Goal: Information Seeking & Learning: Learn about a topic

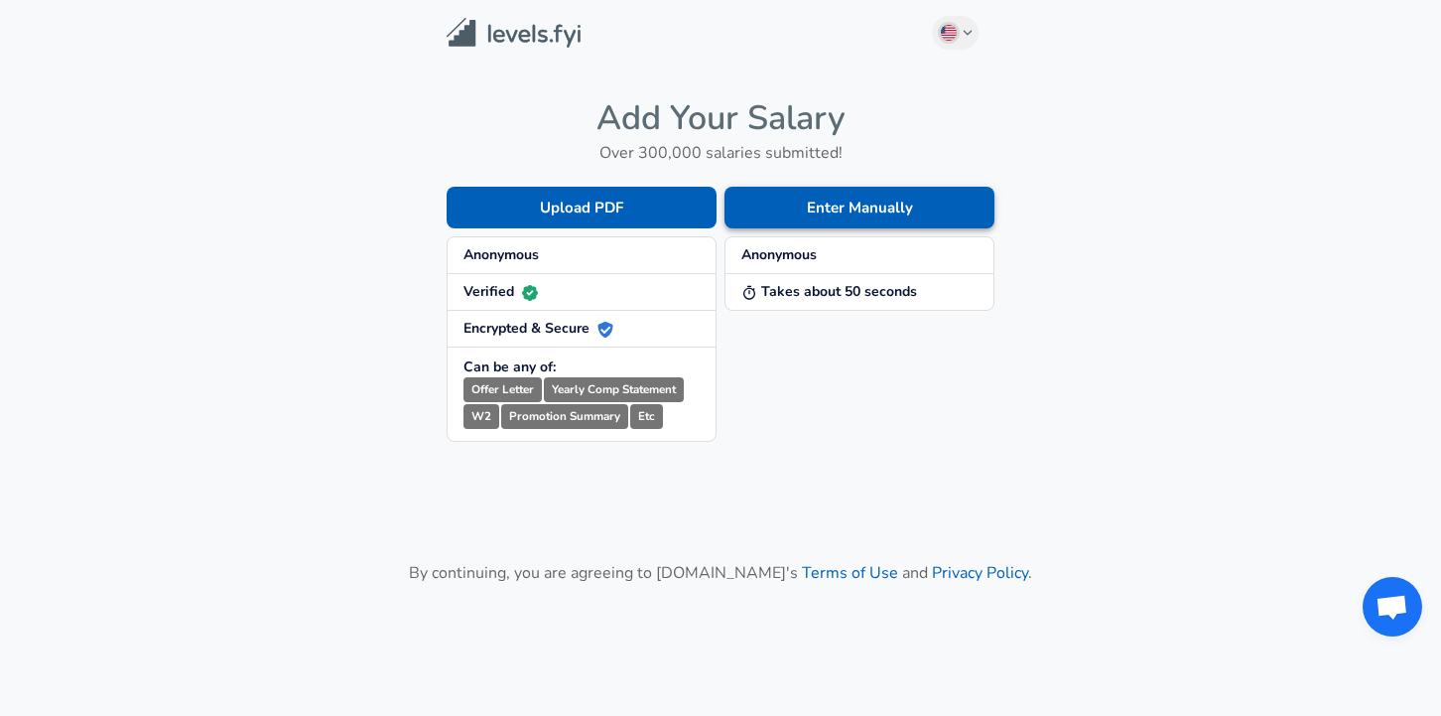
click at [834, 215] on button "Enter Manually" at bounding box center [860, 208] width 270 height 42
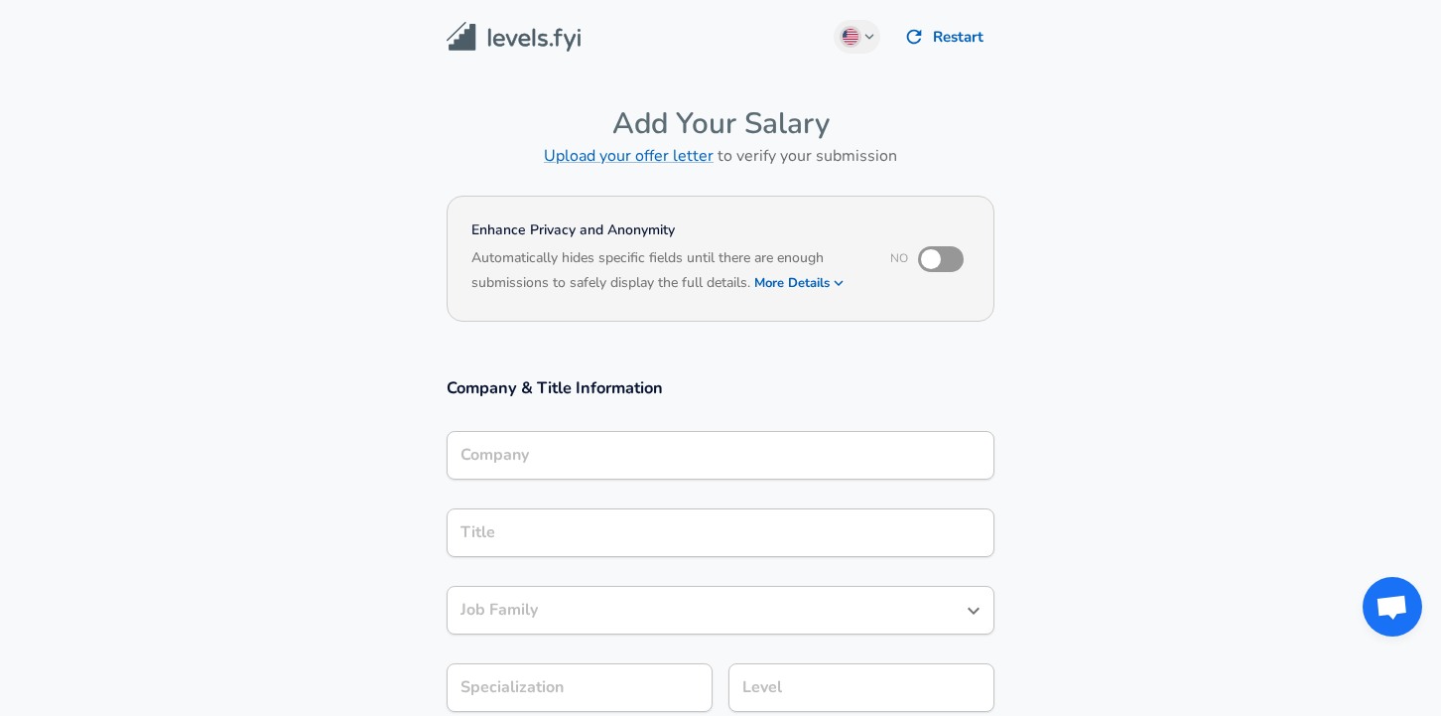
click at [667, 458] on input "Company" at bounding box center [721, 455] width 530 height 31
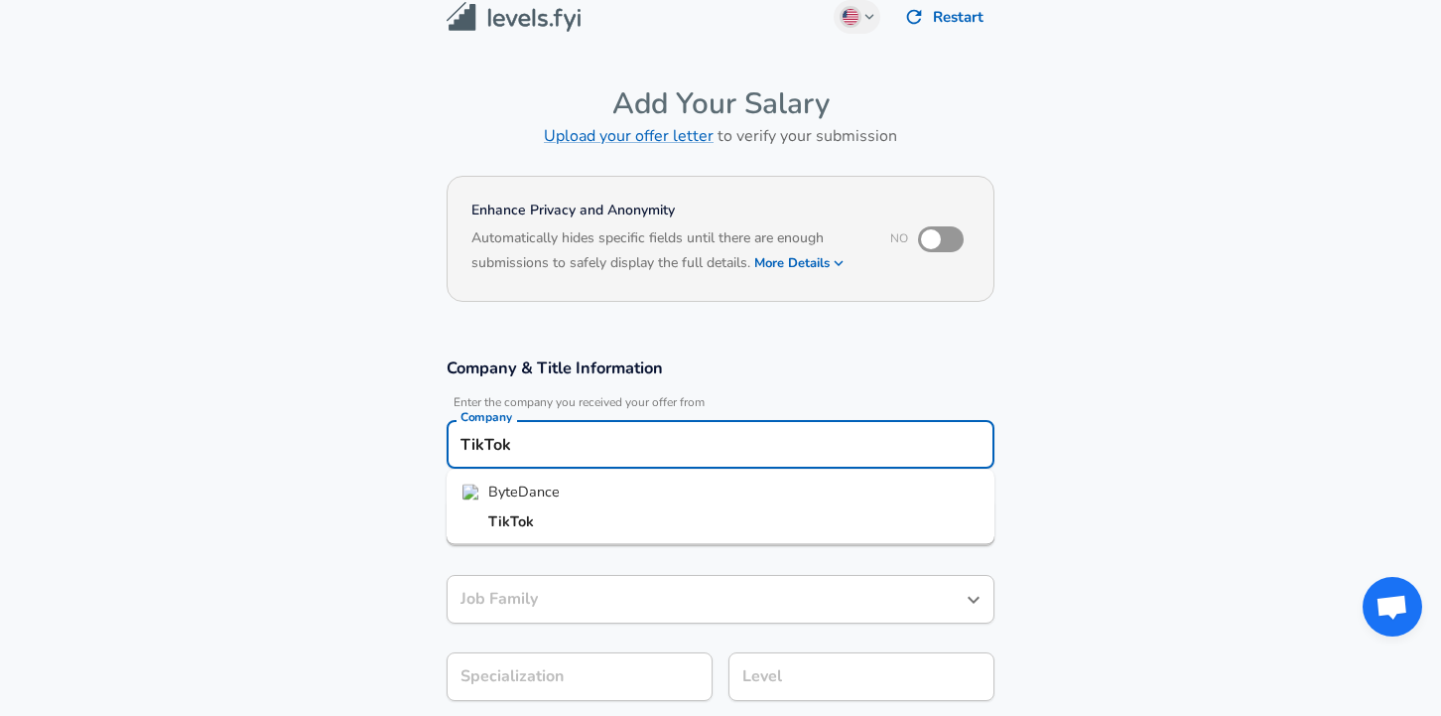
click at [666, 515] on li "TikTok" at bounding box center [721, 521] width 548 height 30
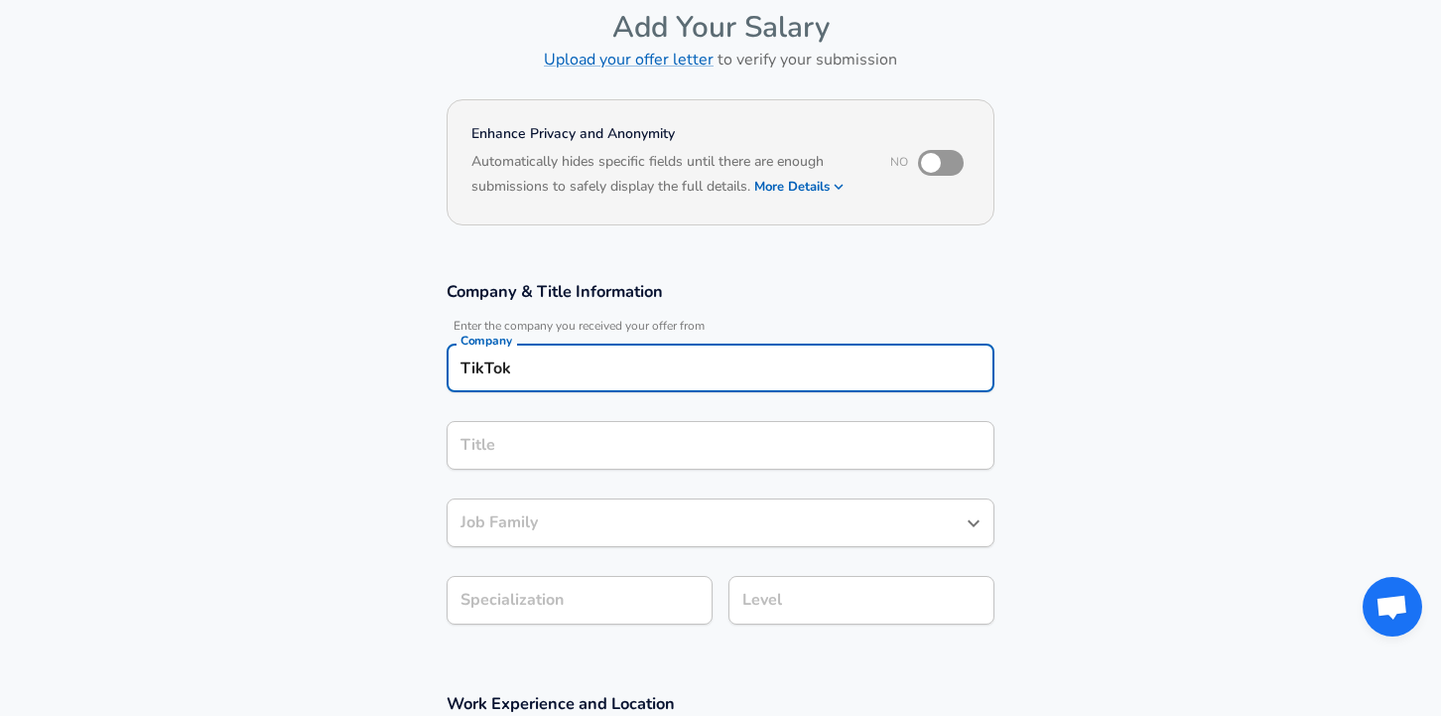
type input "TikTok"
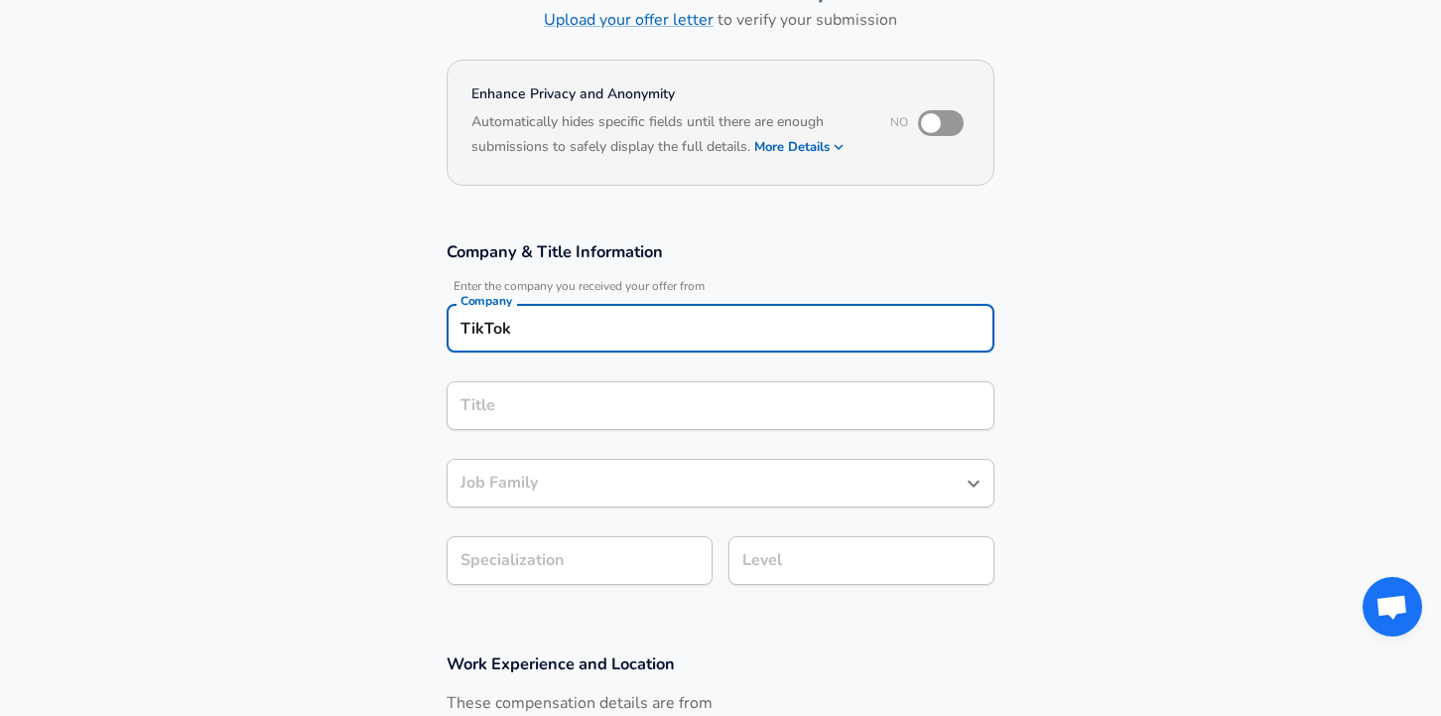
click at [532, 430] on div "Title" at bounding box center [721, 405] width 548 height 49
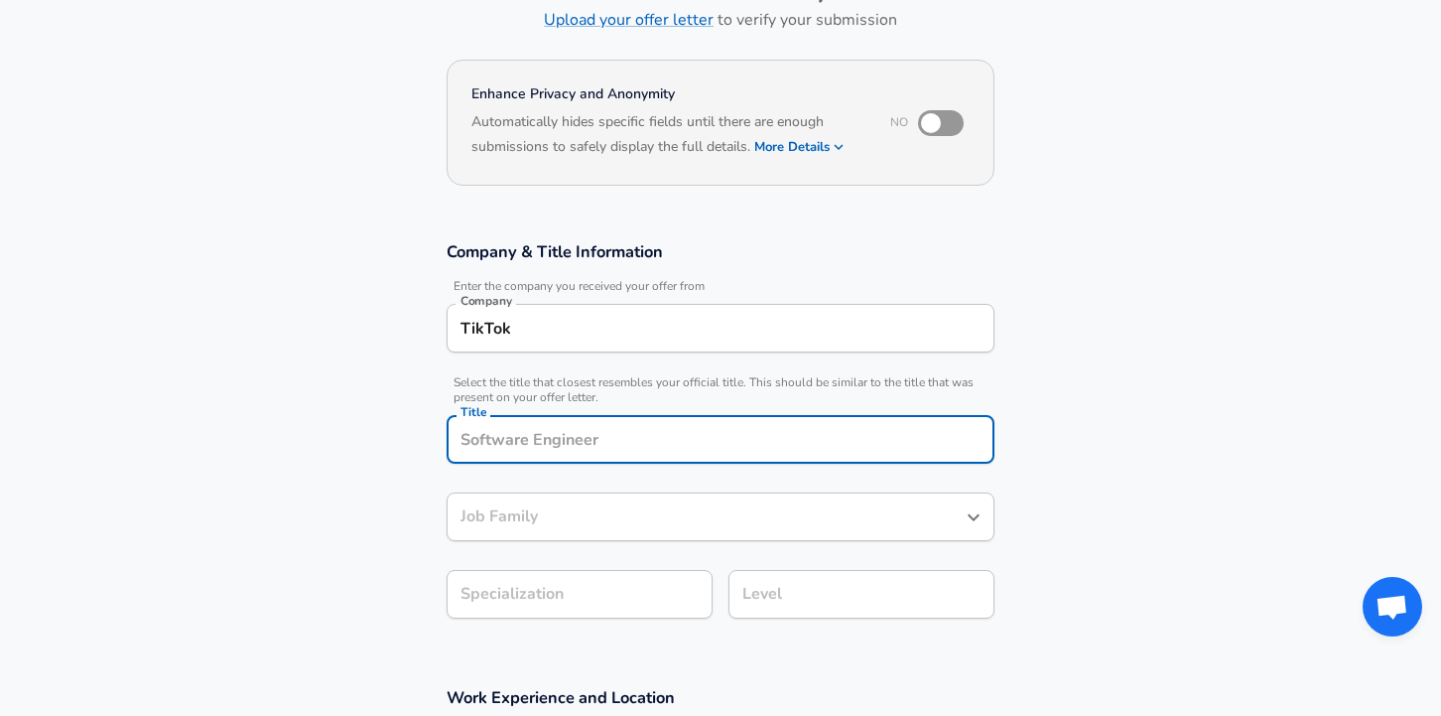
click at [560, 431] on input "Title" at bounding box center [721, 439] width 530 height 31
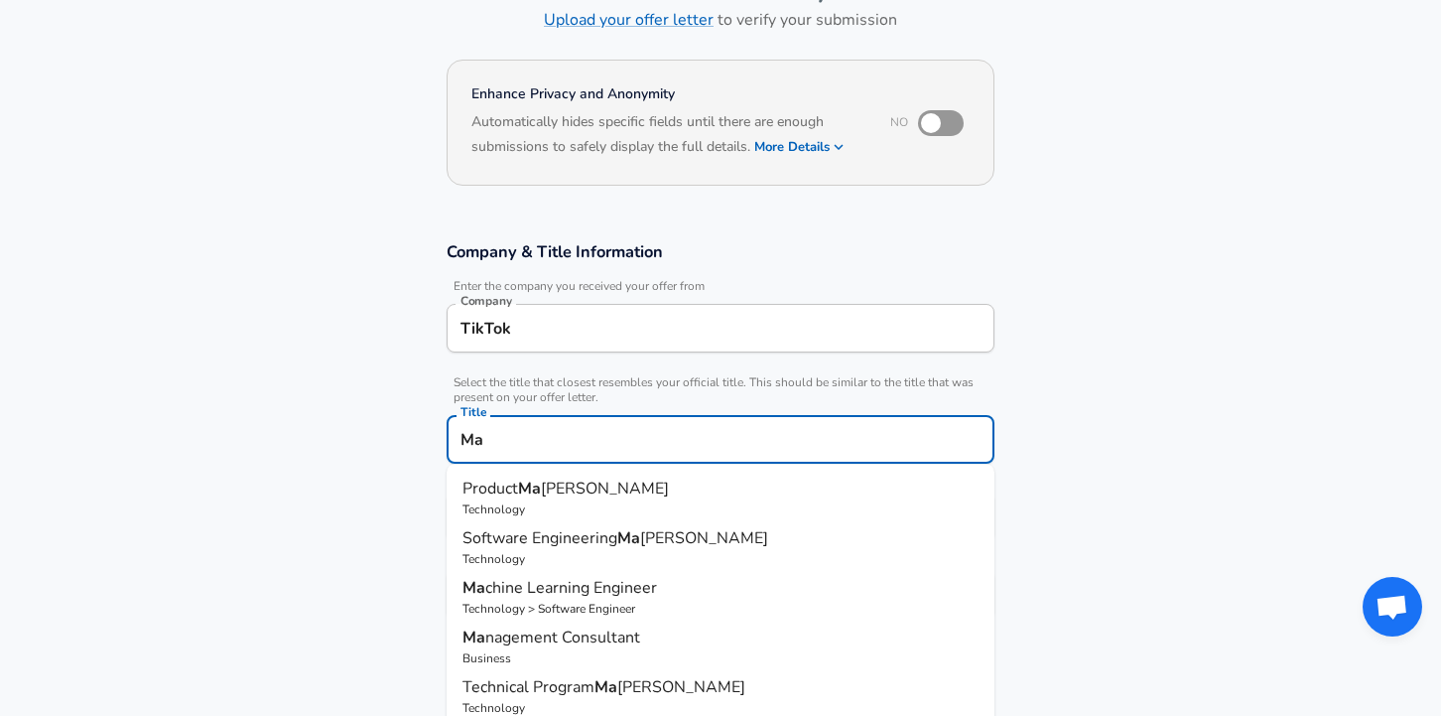
type input "M"
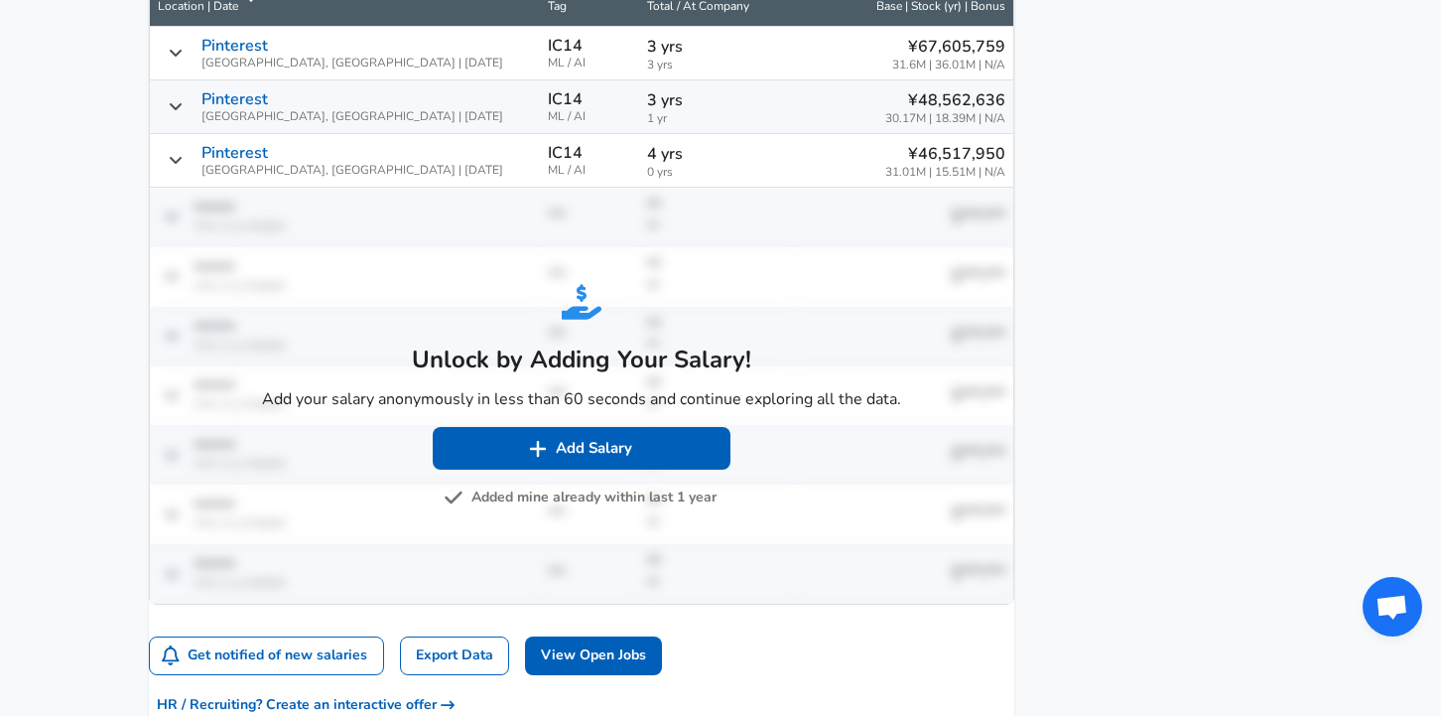
scroll to position [1674, 0]
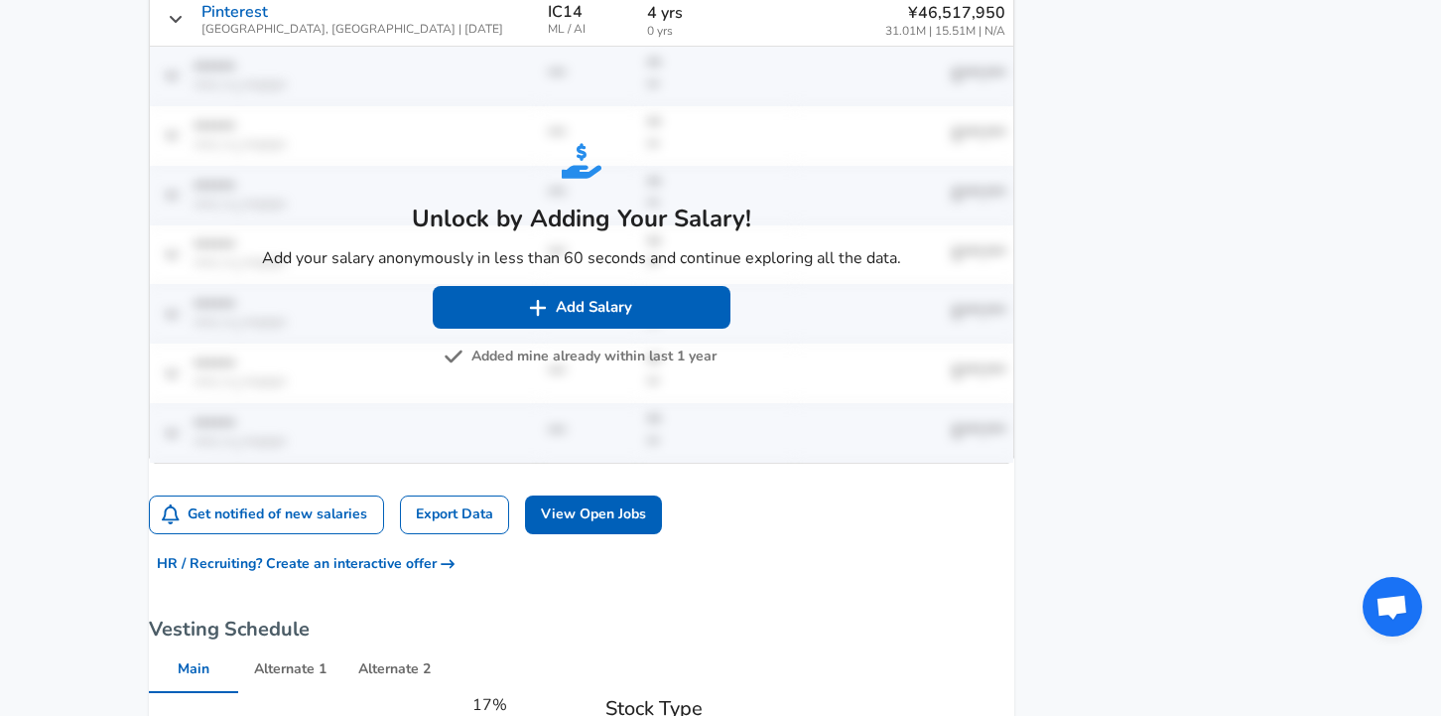
click at [513, 369] on button "Added mine already within last 1 year" at bounding box center [582, 356] width 269 height 25
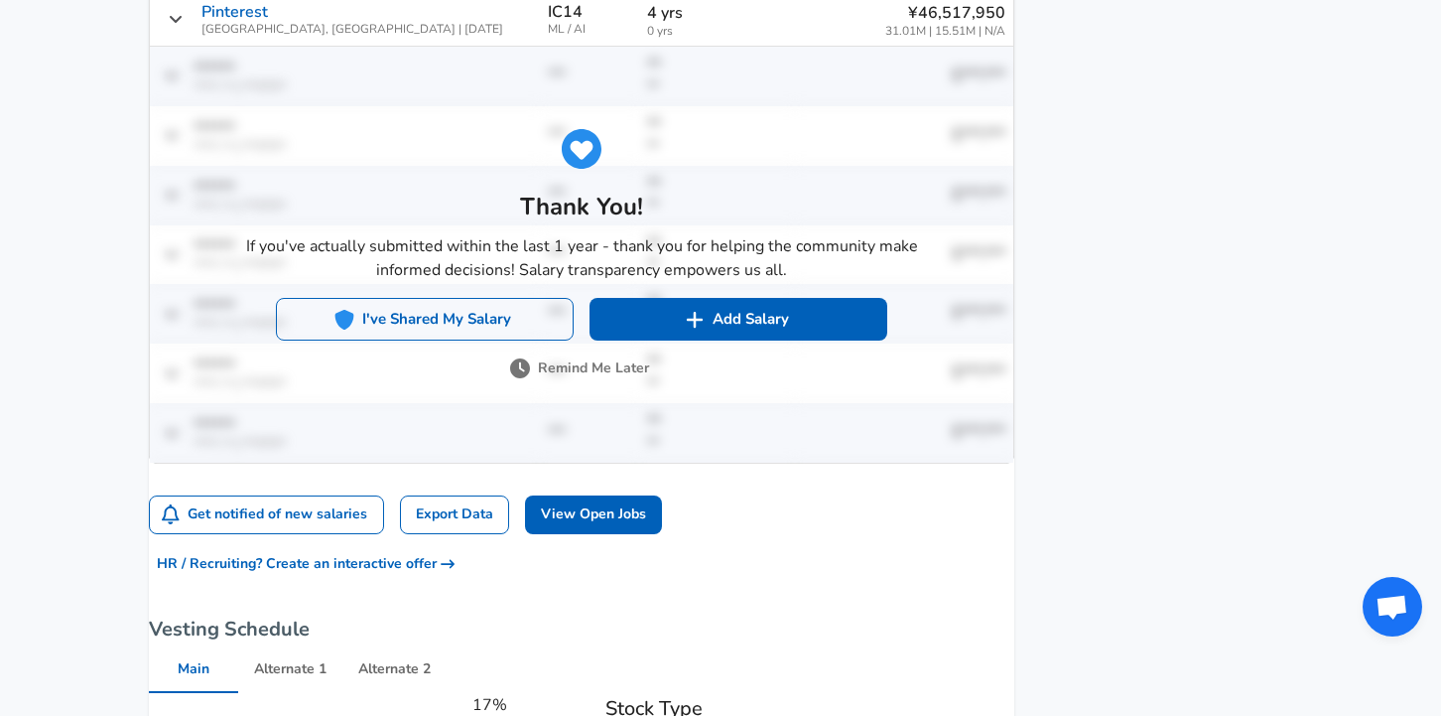
click at [479, 339] on button "I've Shared My Salary" at bounding box center [425, 319] width 298 height 42
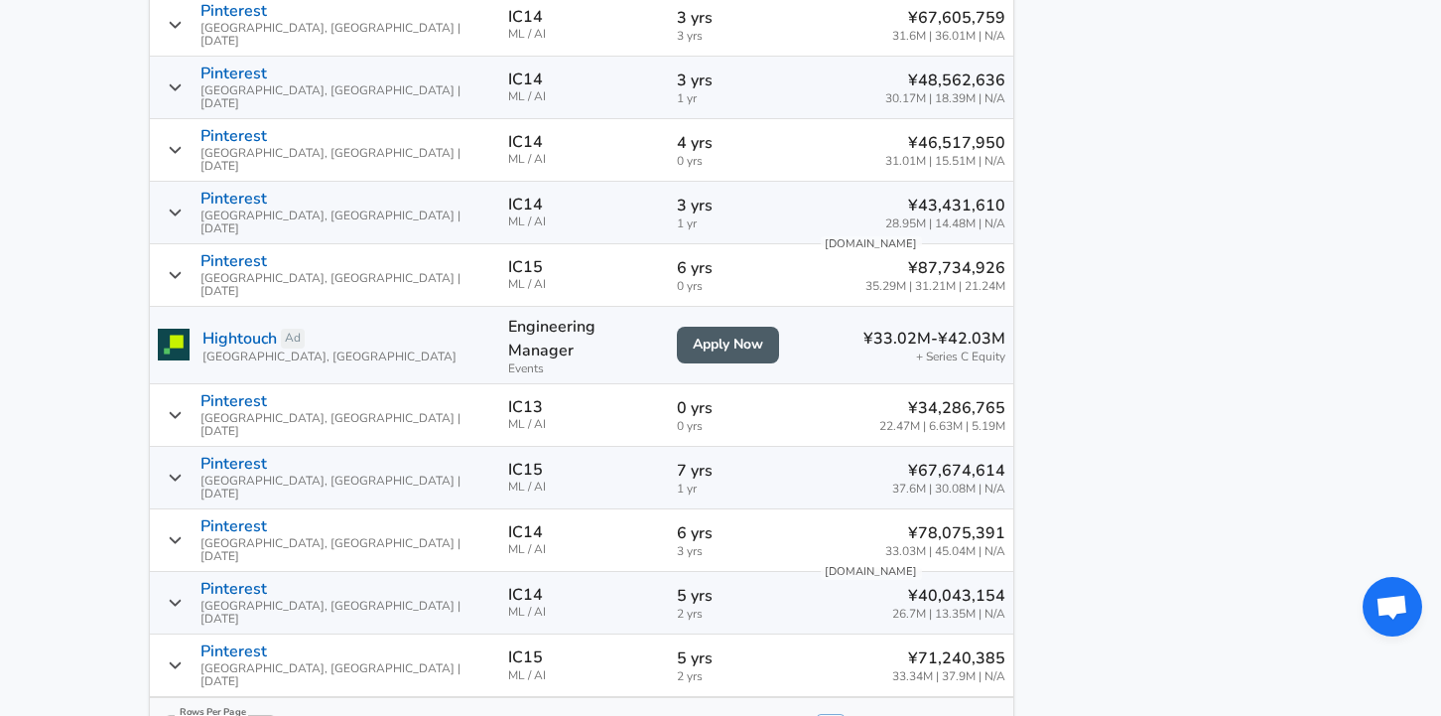
scroll to position [1588, 0]
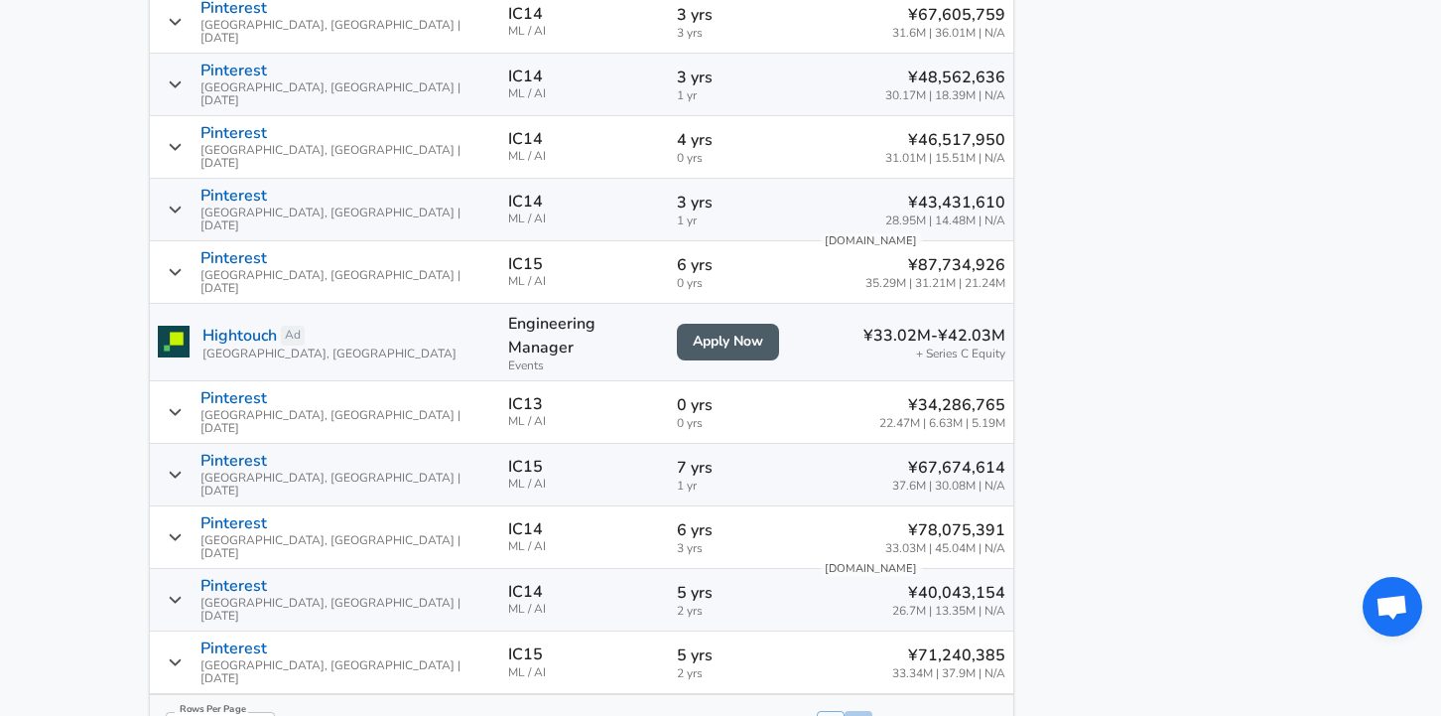
click at [845, 711] on button "2" at bounding box center [859, 728] width 28 height 34
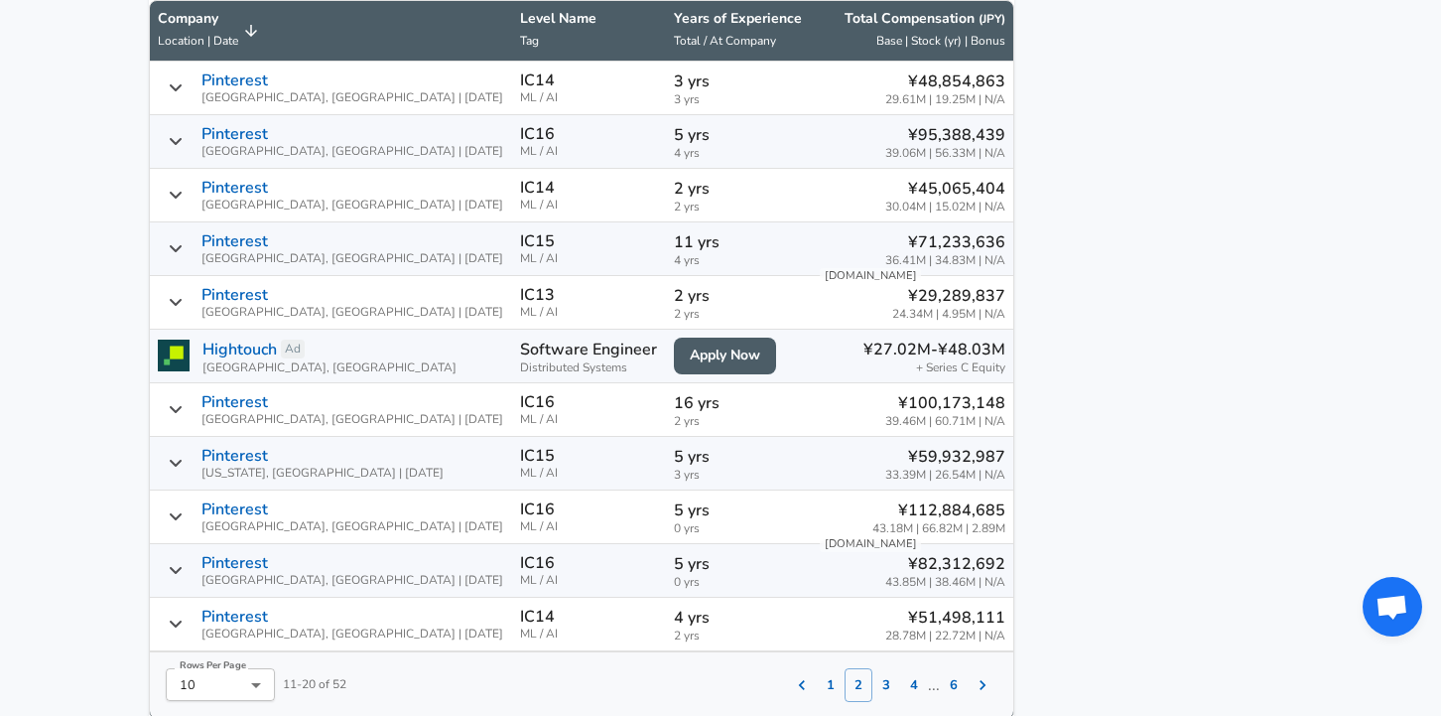
scroll to position [1560, 0]
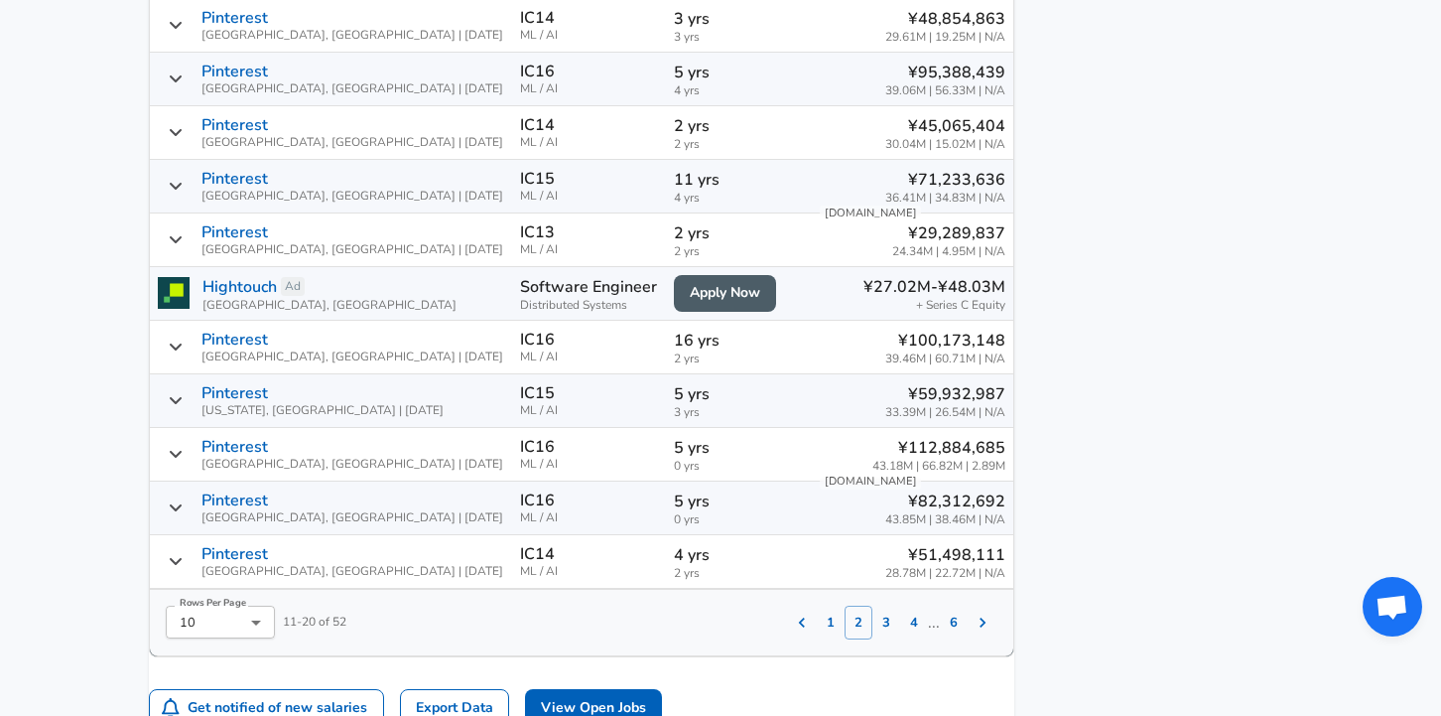
click at [873, 639] on button "3" at bounding box center [887, 623] width 28 height 34
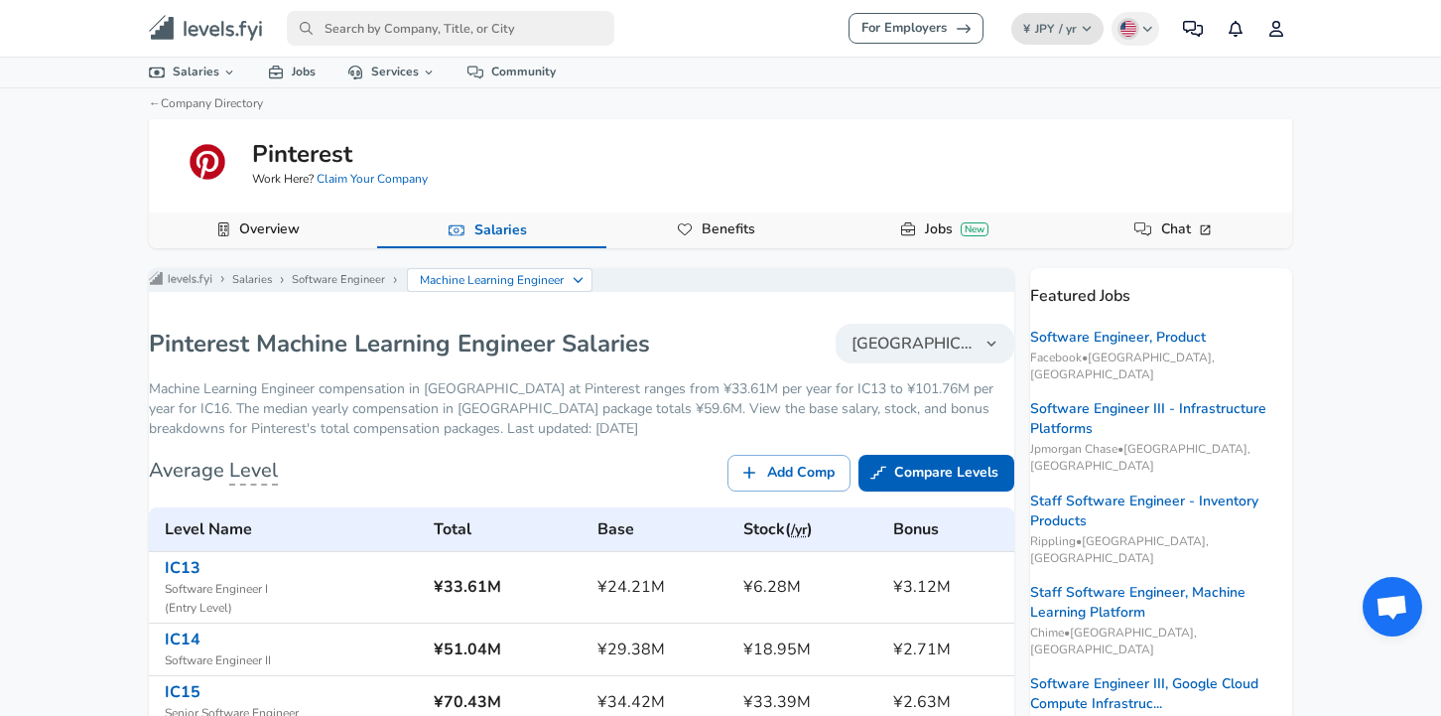
click at [1037, 33] on span "JPY" at bounding box center [1044, 29] width 19 height 16
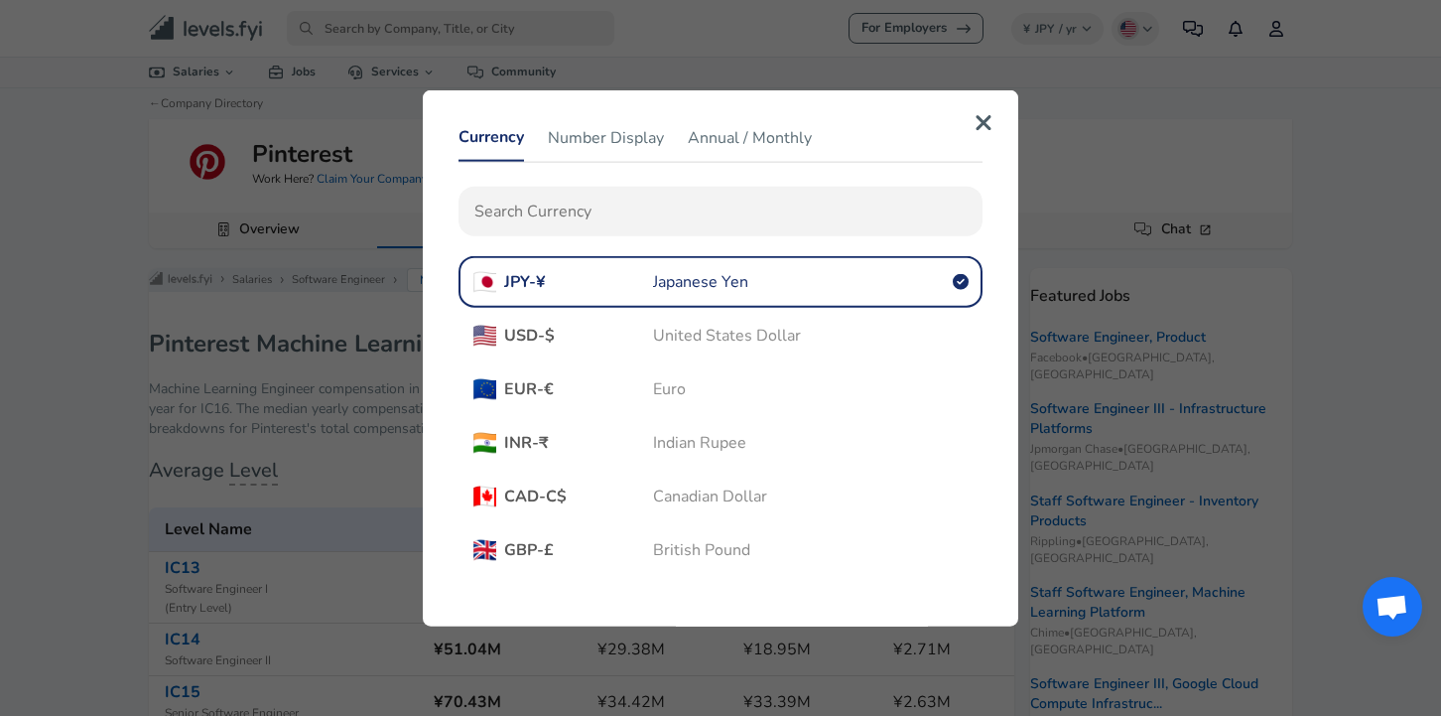
click at [767, 323] on button "🇺🇸 USD - $ United States Dollar" at bounding box center [721, 335] width 524 height 52
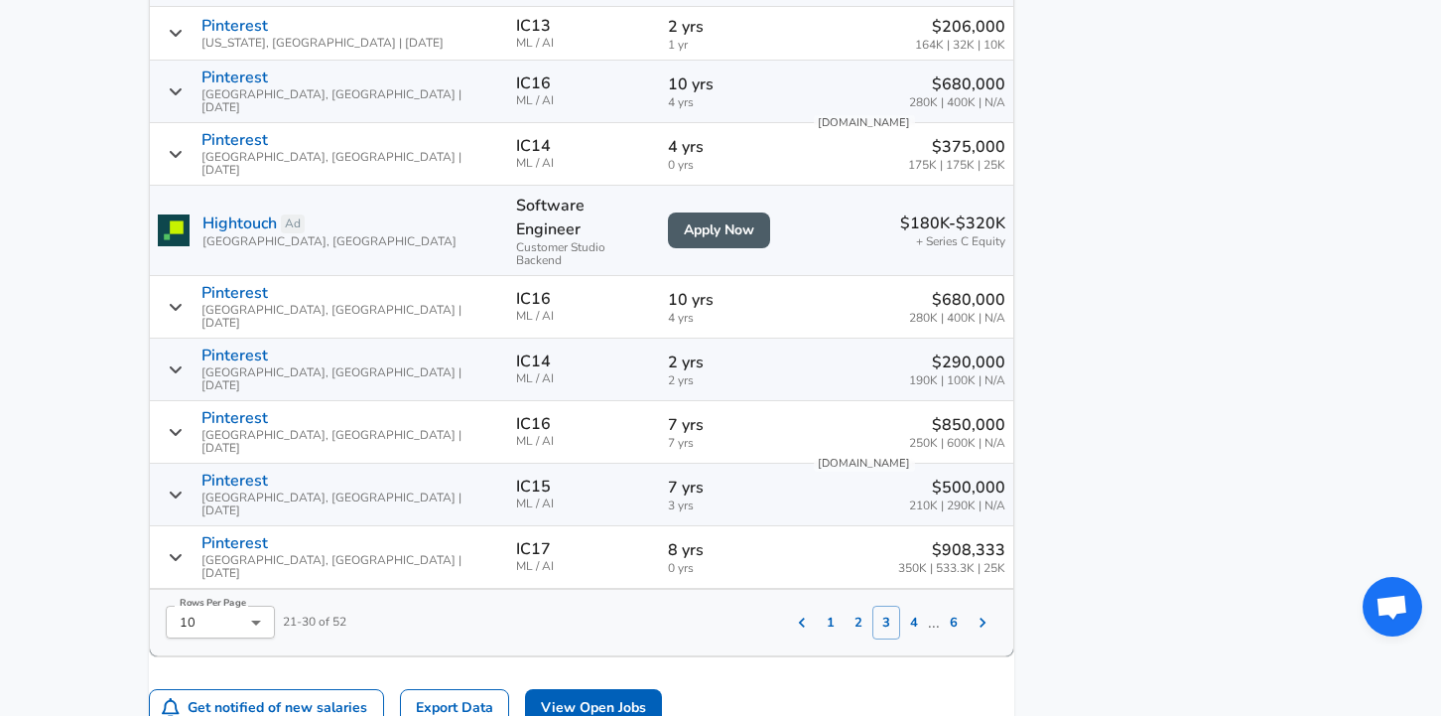
scroll to position [1714, 0]
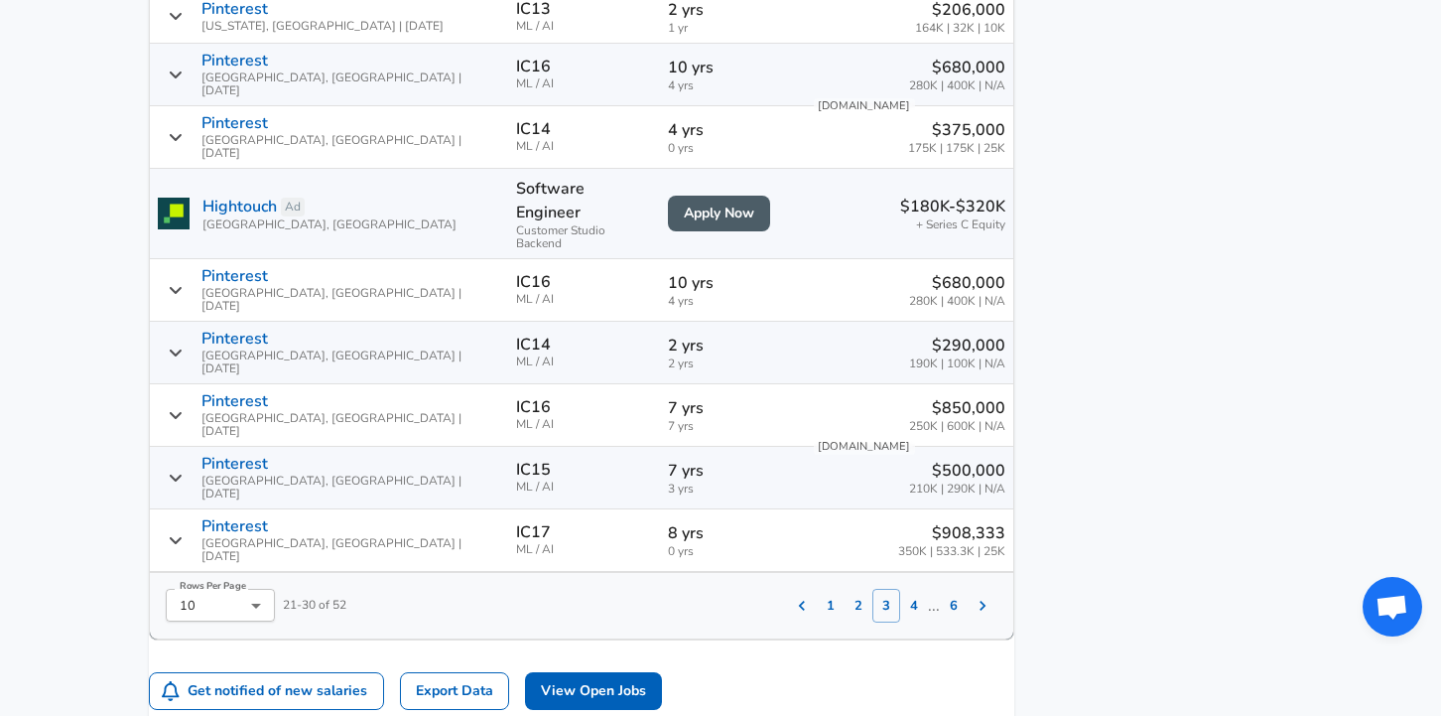
click at [900, 589] on button "4" at bounding box center [914, 606] width 28 height 34
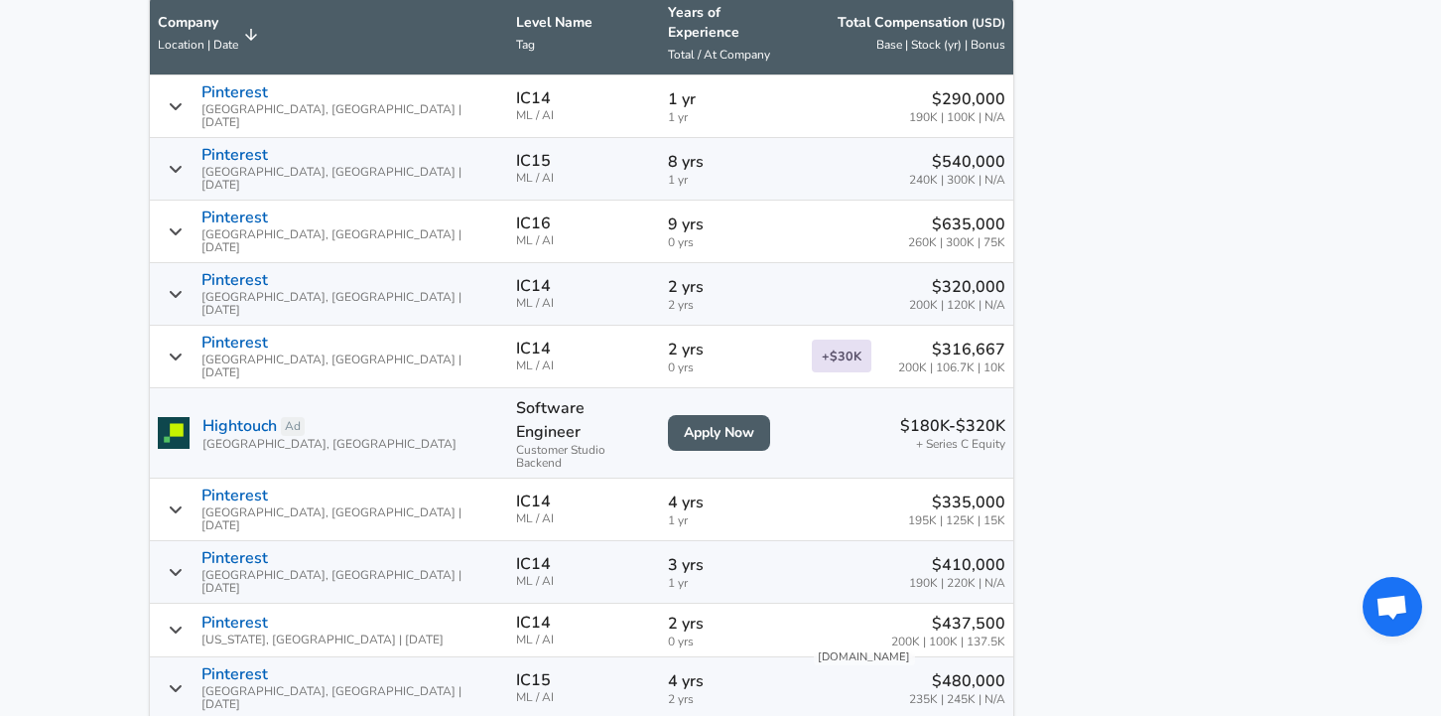
scroll to position [1498, 0]
